Goal: Task Accomplishment & Management: Use online tool/utility

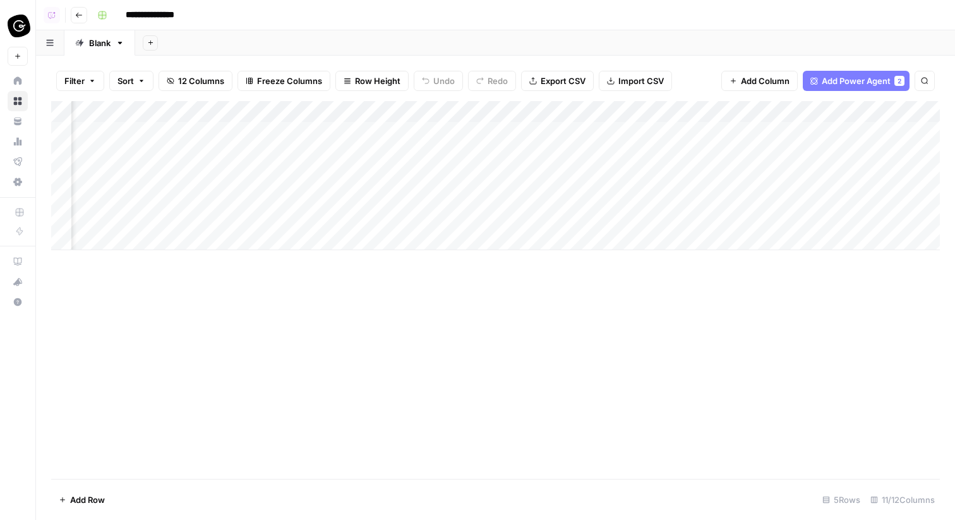
scroll to position [0, 740]
click at [840, 129] on div "Add Column" at bounding box center [495, 175] width 889 height 149
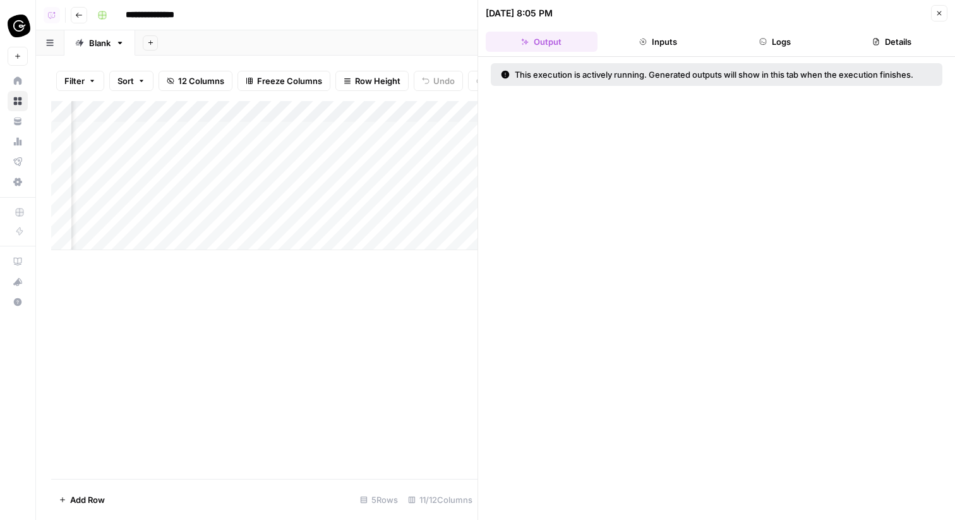
click at [785, 39] on button "Logs" at bounding box center [776, 42] width 112 height 20
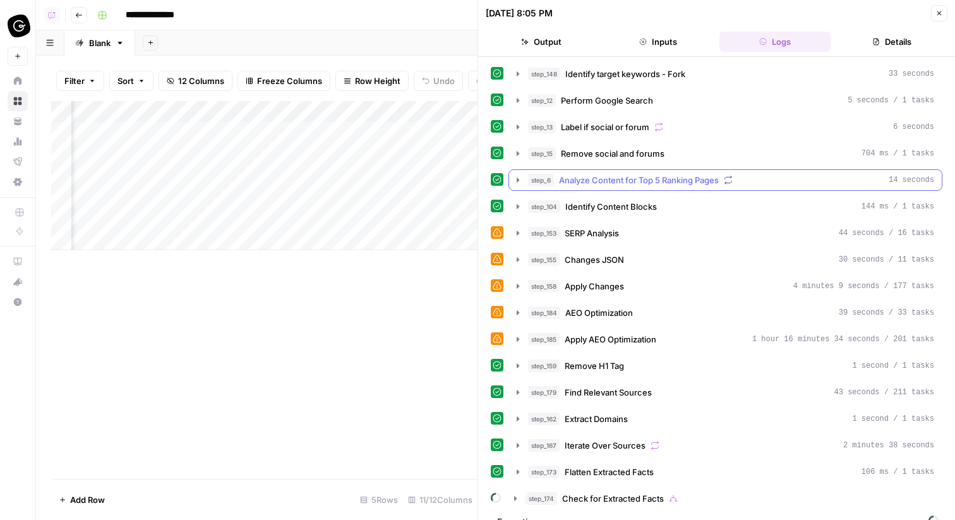
scroll to position [18, 0]
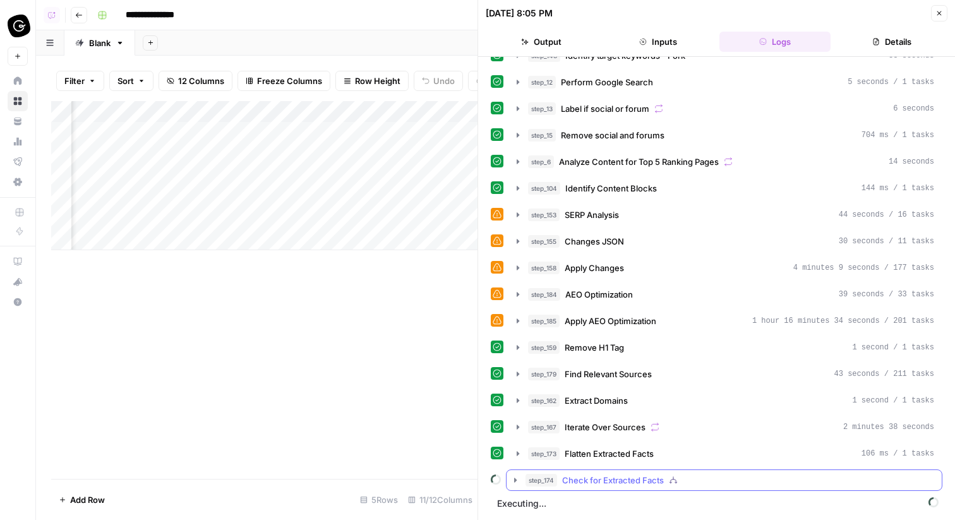
click at [704, 490] on div "step_174 Check for Extracted Facts" at bounding box center [724, 479] width 437 height 21
click at [676, 481] on icon "button" at bounding box center [673, 480] width 9 height 9
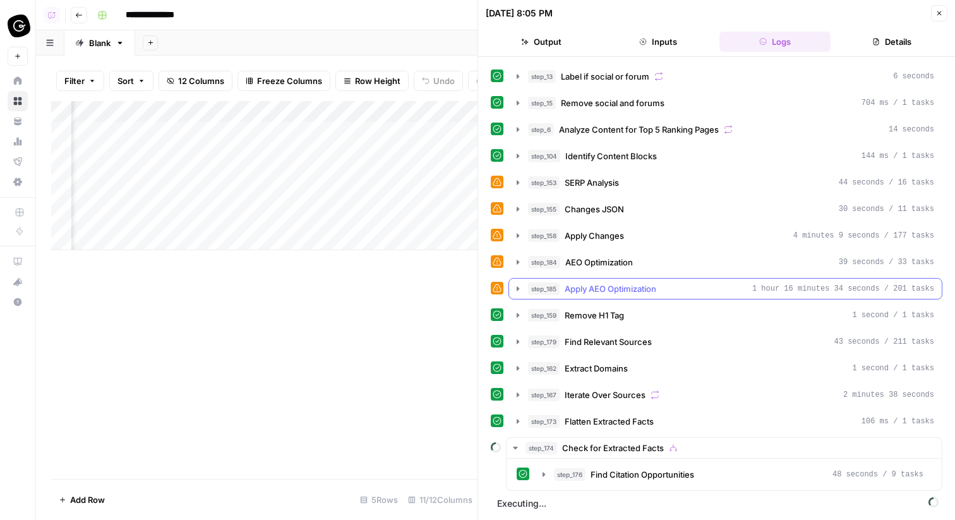
click at [767, 286] on span "1 hour 16 minutes 34 seconds / 201 tasks" at bounding box center [843, 288] width 182 height 11
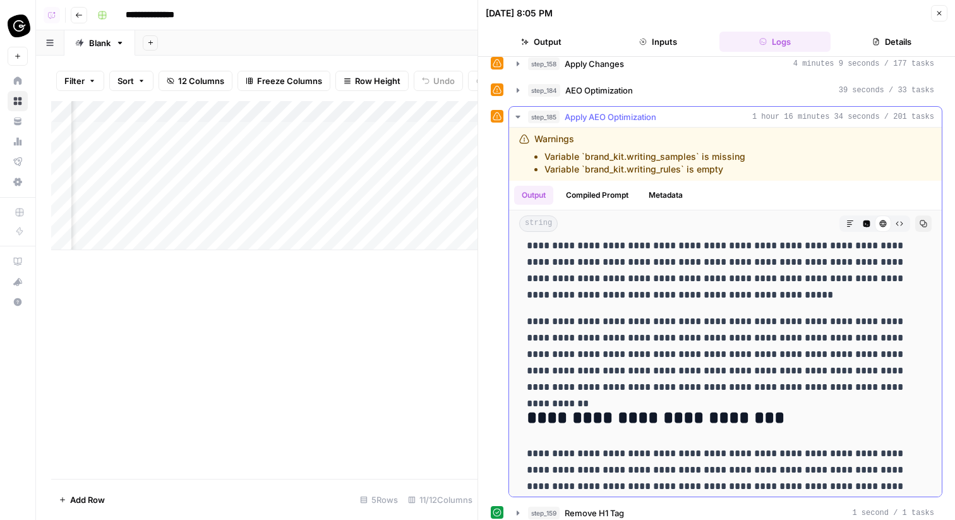
scroll to position [0, 0]
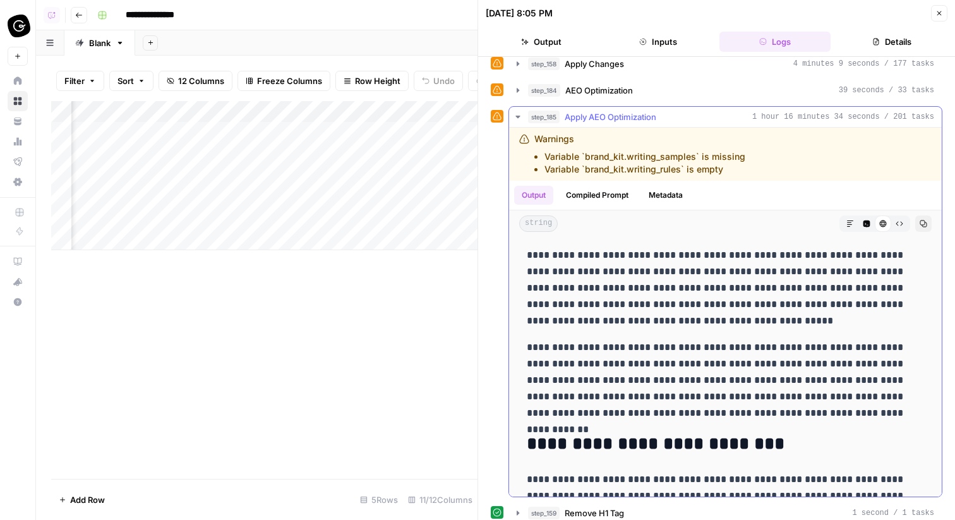
click at [876, 111] on div "step_185 Apply AEO Optimization 1 hour 16 minutes 34 seconds / 201 tasks" at bounding box center [731, 117] width 406 height 13
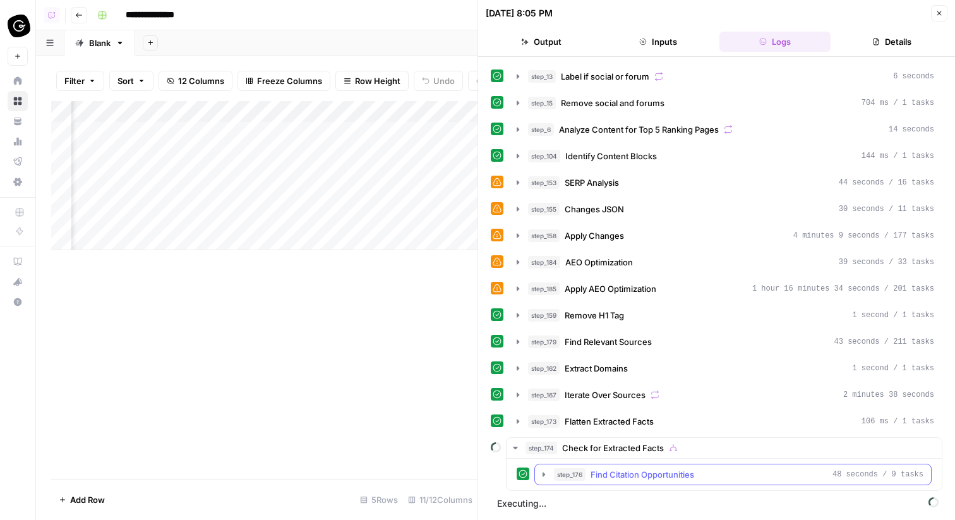
click at [800, 476] on div "step_176 Find Citation Opportunities 48 seconds / 9 tasks" at bounding box center [739, 474] width 370 height 13
click at [948, 11] on header "08/12/25 at 8:05 PM Close Output Inputs Logs Details" at bounding box center [716, 28] width 477 height 57
click at [941, 10] on icon "button" at bounding box center [940, 13] width 8 height 8
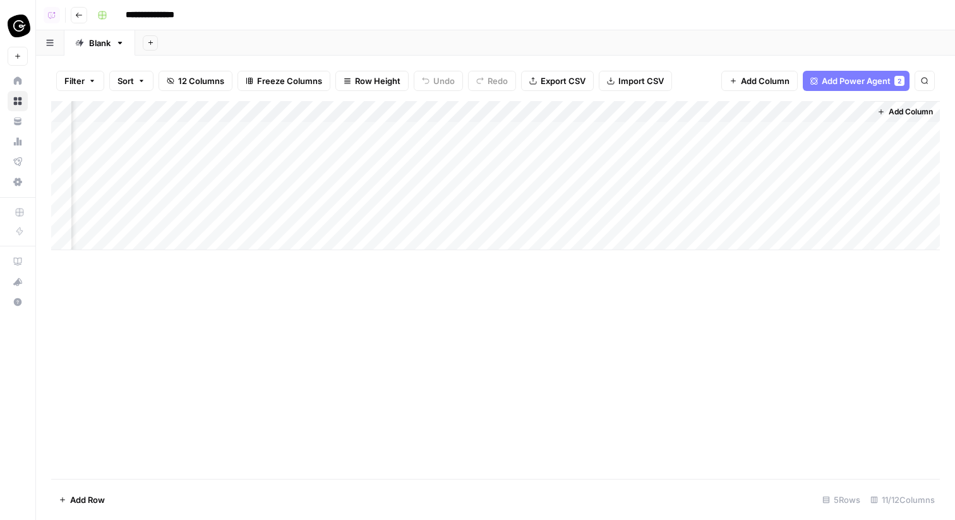
click at [840, 131] on div "Add Column" at bounding box center [495, 175] width 889 height 149
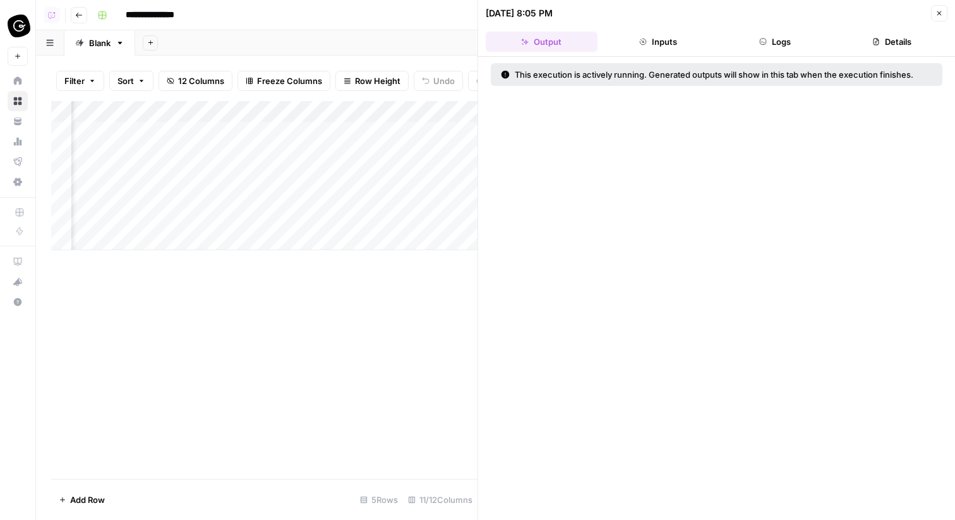
click at [818, 35] on button "Logs" at bounding box center [776, 42] width 112 height 20
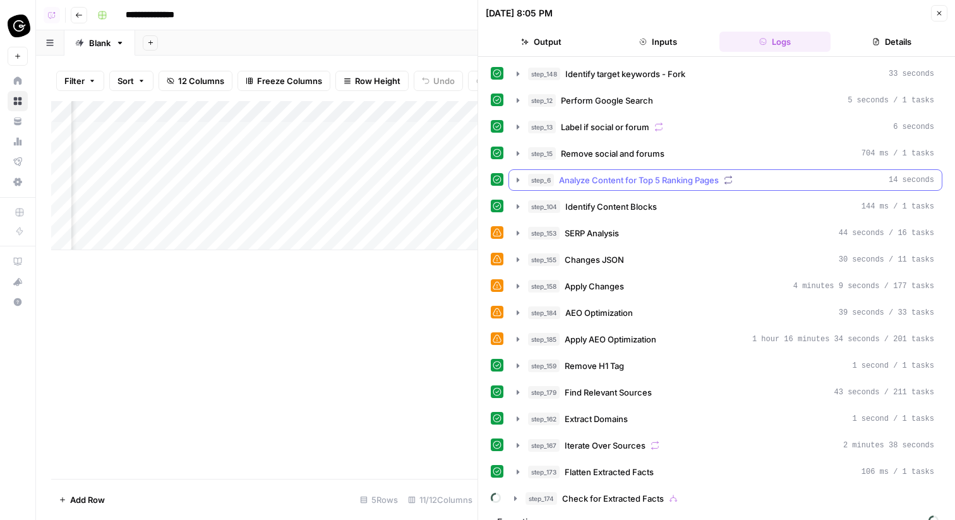
scroll to position [18, 0]
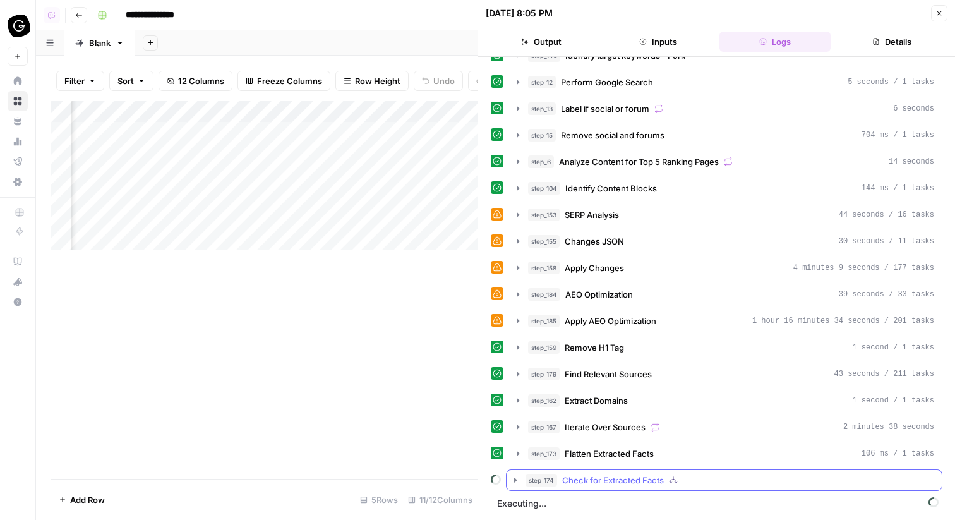
click at [772, 480] on div "step_174 Check for Extracted Facts" at bounding box center [730, 480] width 409 height 13
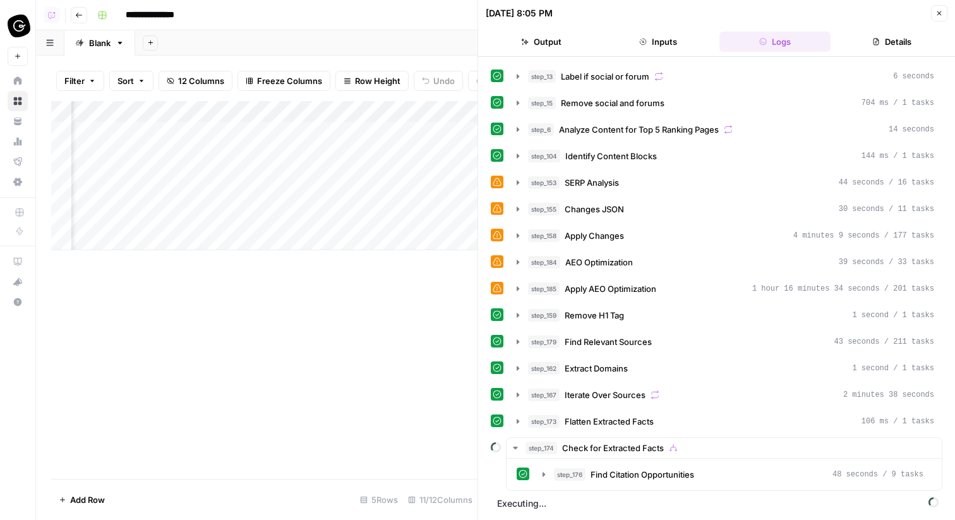
click at [941, 10] on icon "button" at bounding box center [940, 13] width 8 height 8
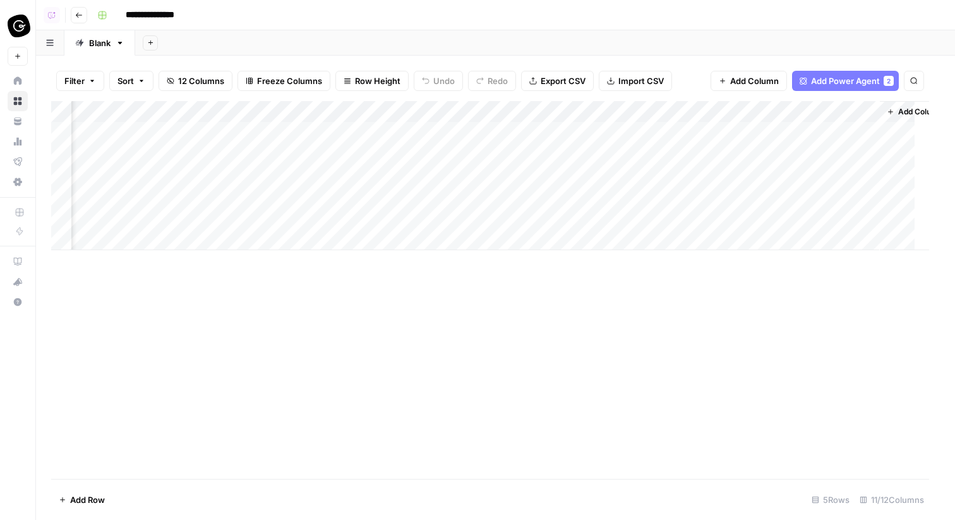
scroll to position [0, 740]
click at [838, 154] on div "Add Column" at bounding box center [495, 175] width 889 height 149
click at [828, 177] on div "Add Column" at bounding box center [495, 175] width 889 height 149
click at [828, 200] on div "Add Column" at bounding box center [495, 175] width 889 height 149
click at [828, 215] on div "Add Column" at bounding box center [495, 175] width 889 height 149
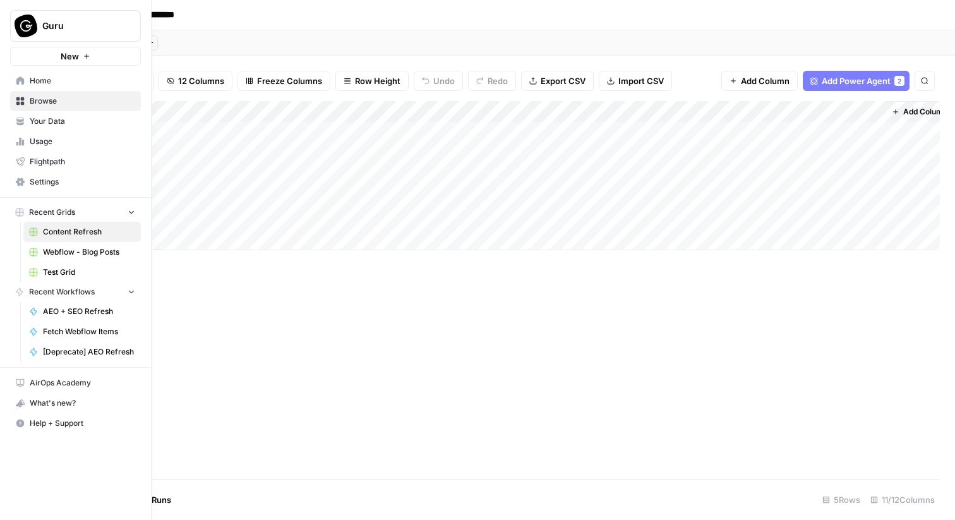
click at [29, 75] on link "Home" at bounding box center [75, 81] width 131 height 20
